Goal: Information Seeking & Learning: Learn about a topic

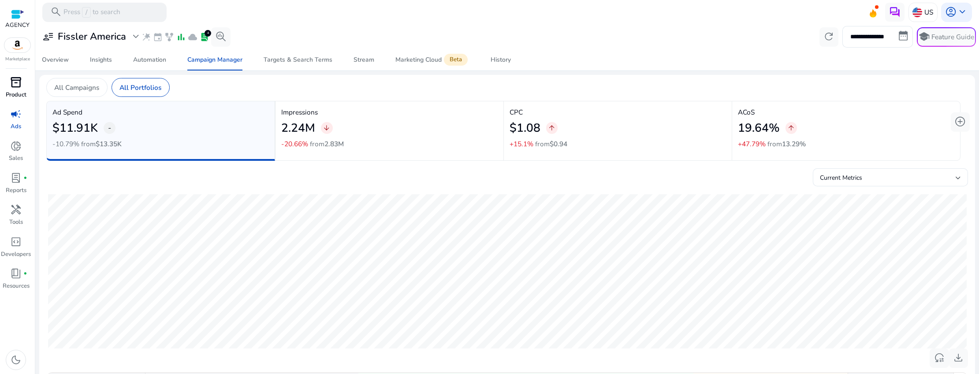
click at [22, 81] on span "inventory_2" at bounding box center [15, 82] width 11 height 11
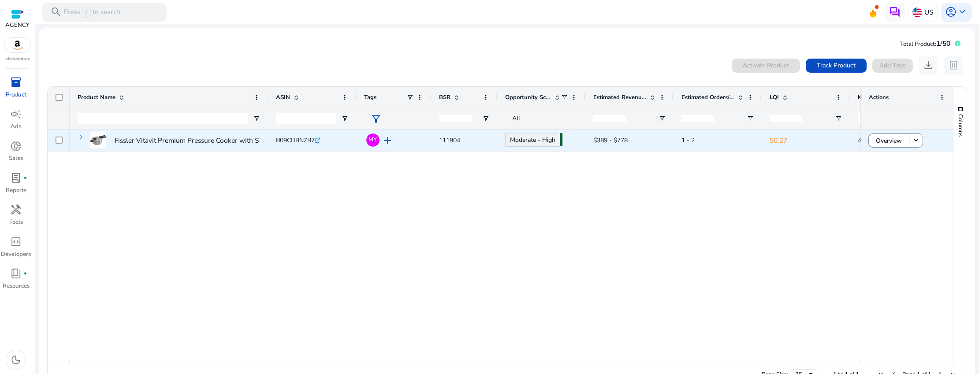
click at [81, 136] on span at bounding box center [81, 137] width 7 height 7
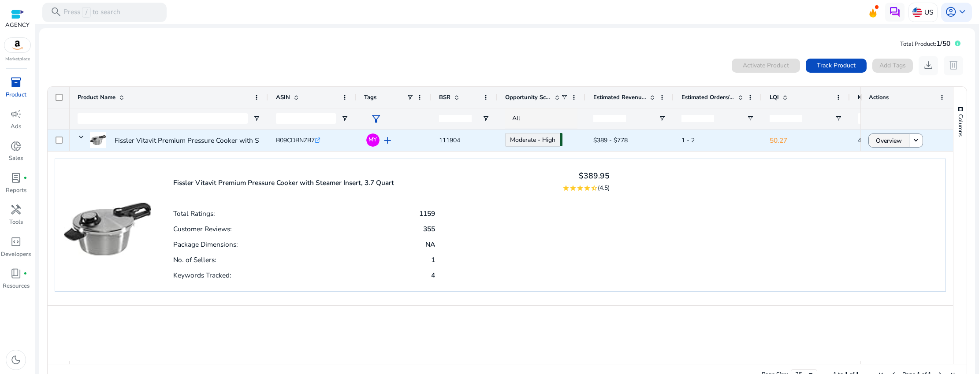
click at [889, 140] on span "Overview" at bounding box center [889, 141] width 26 height 18
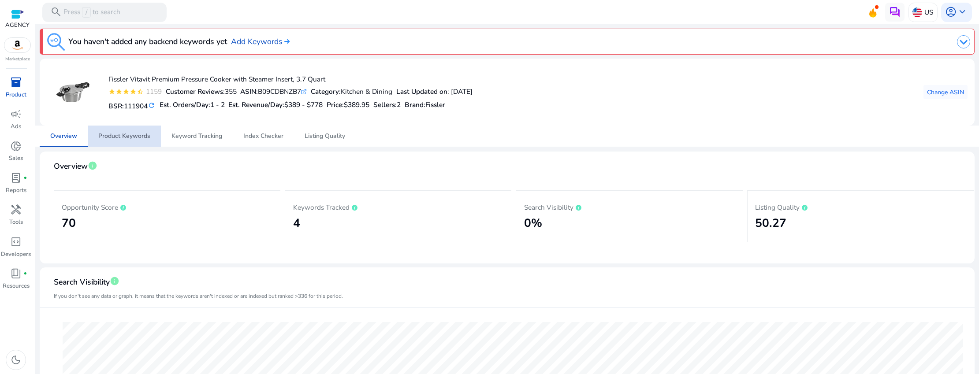
click at [126, 137] on span "Product Keywords" at bounding box center [124, 136] width 52 height 6
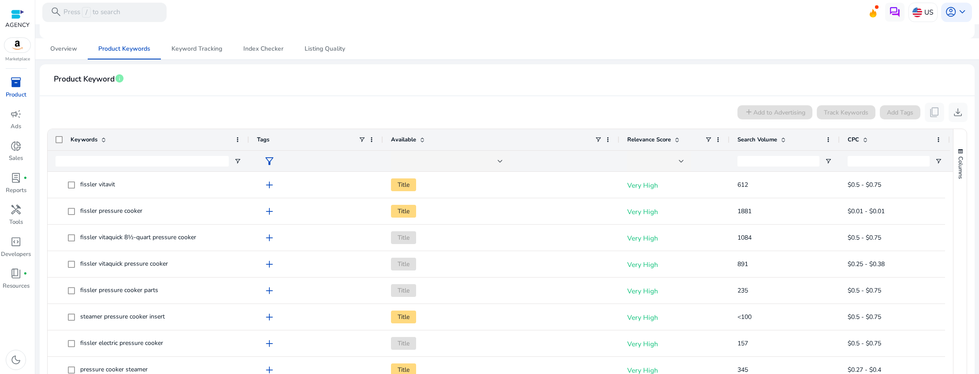
scroll to position [132, 0]
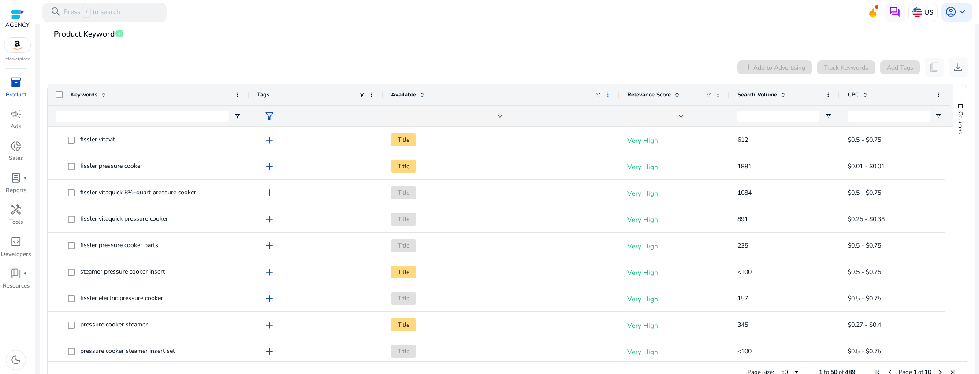
click at [608, 95] on span at bounding box center [608, 94] width 7 height 7
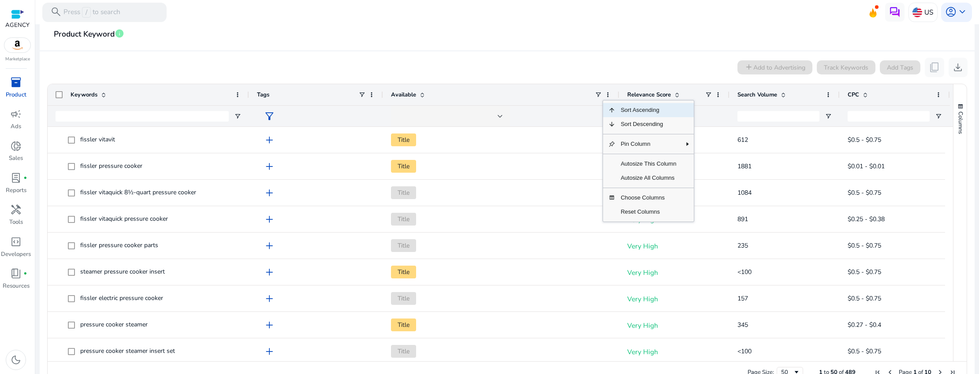
click at [587, 37] on mat-card-header "Product Keyword info" at bounding box center [507, 38] width 921 height 25
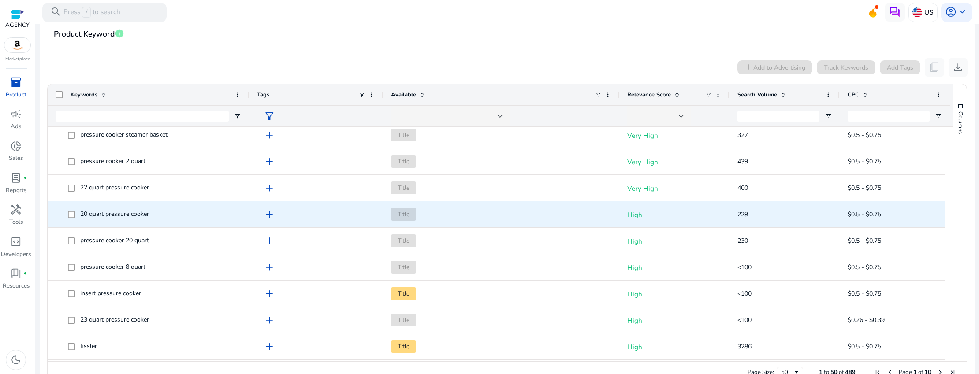
scroll to position [752, 0]
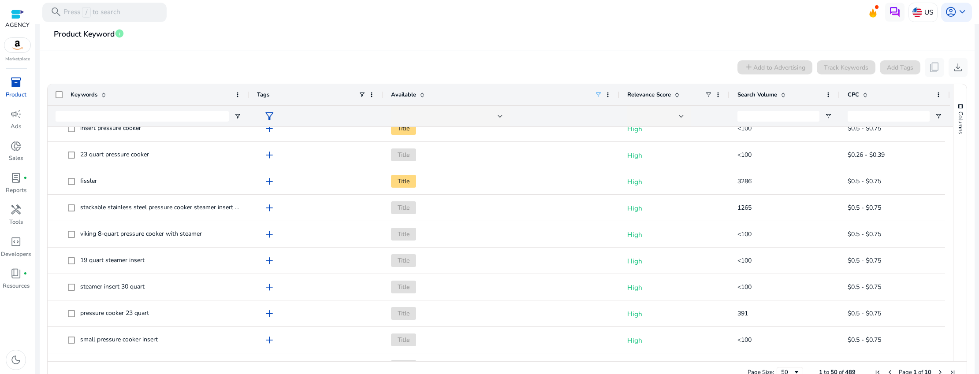
click at [599, 92] on span at bounding box center [598, 94] width 7 height 7
click at [653, 114] on div "Contains" at bounding box center [630, 111] width 54 height 7
click at [586, 40] on mat-card-header "Product Keyword info" at bounding box center [507, 38] width 921 height 25
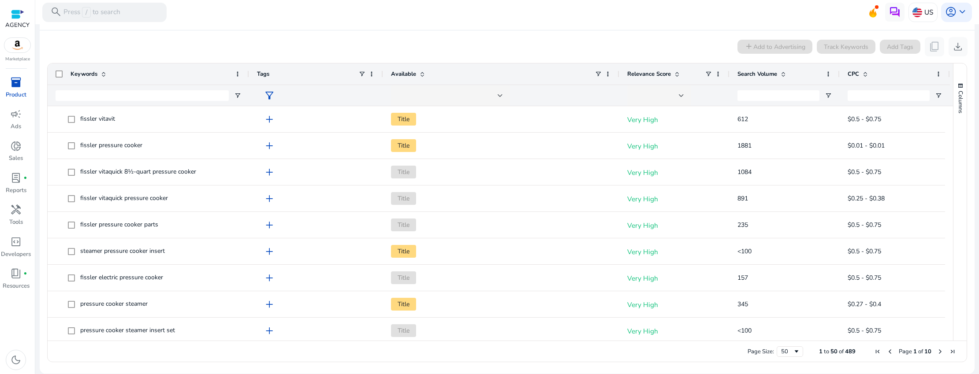
click at [781, 75] on span at bounding box center [783, 74] width 7 height 7
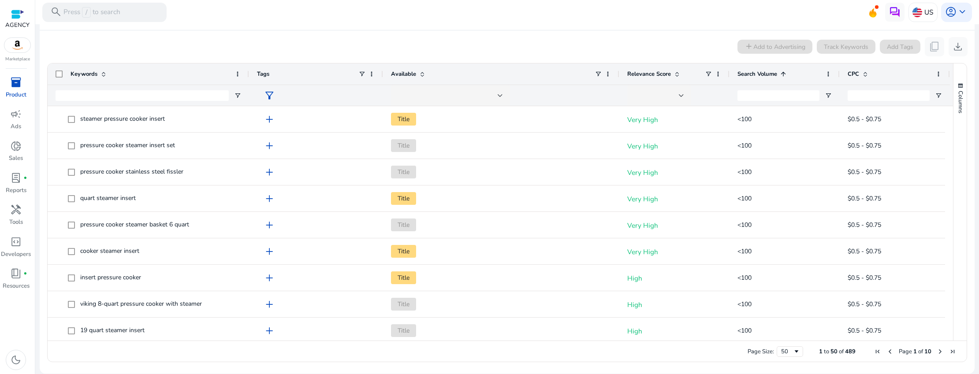
click at [781, 75] on span at bounding box center [783, 74] width 7 height 7
